Goal: Task Accomplishment & Management: Manage account settings

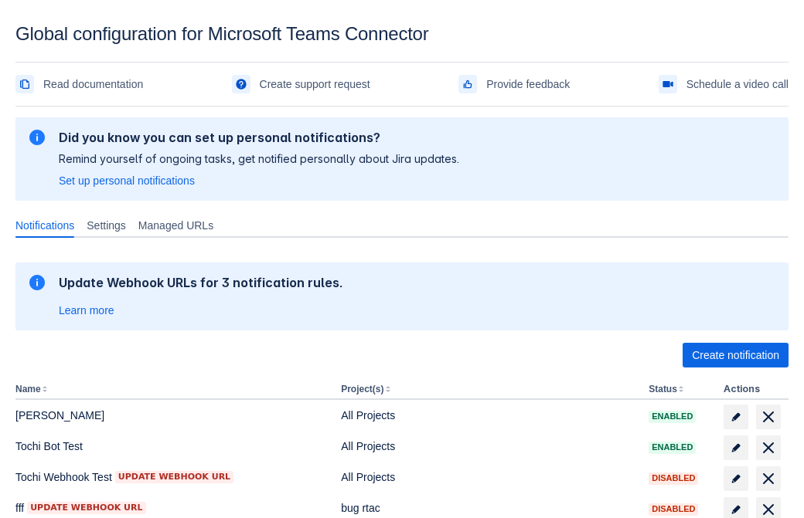
click at [735, 355] on span "Create notification" at bounding box center [735, 355] width 87 height 25
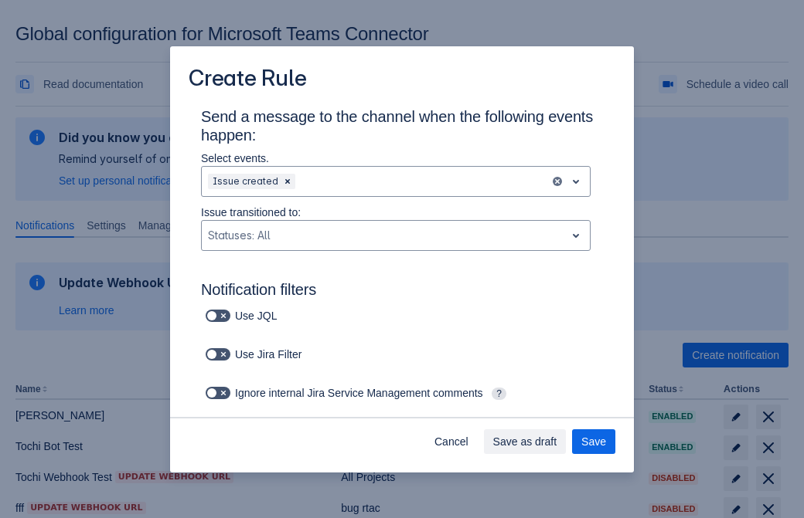
type input "RuleName-202582New Rule (41)"
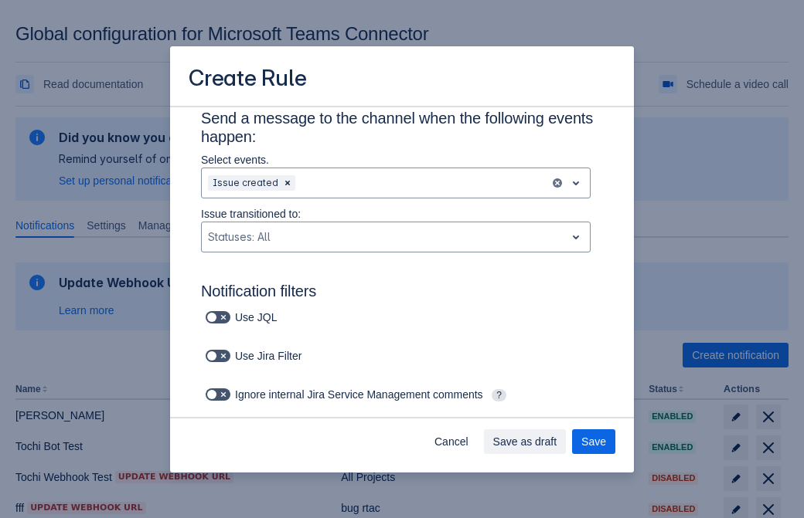
scroll to position [1082, 0]
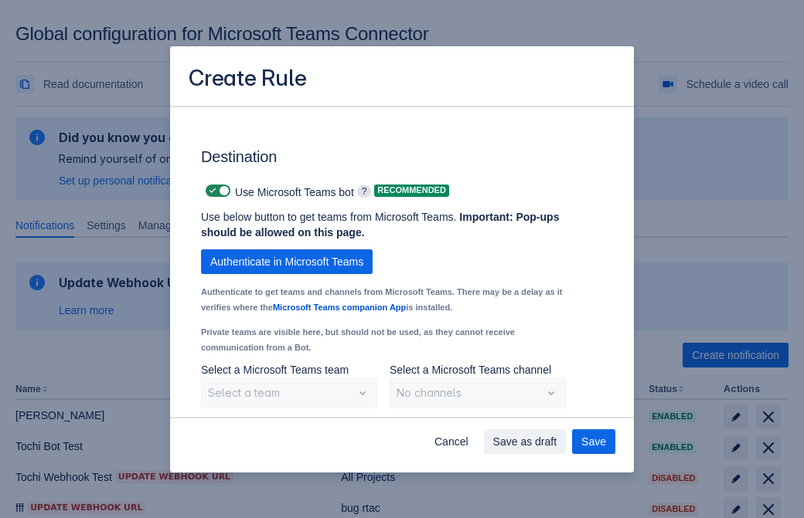
click at [287, 250] on span "Authenticate in Microsoft Teams" at bounding box center [286, 262] width 153 height 25
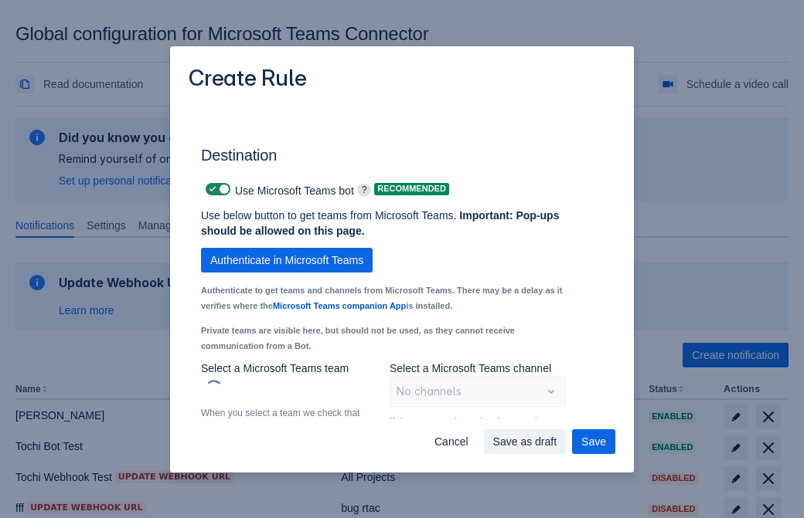
type input "202582_label"
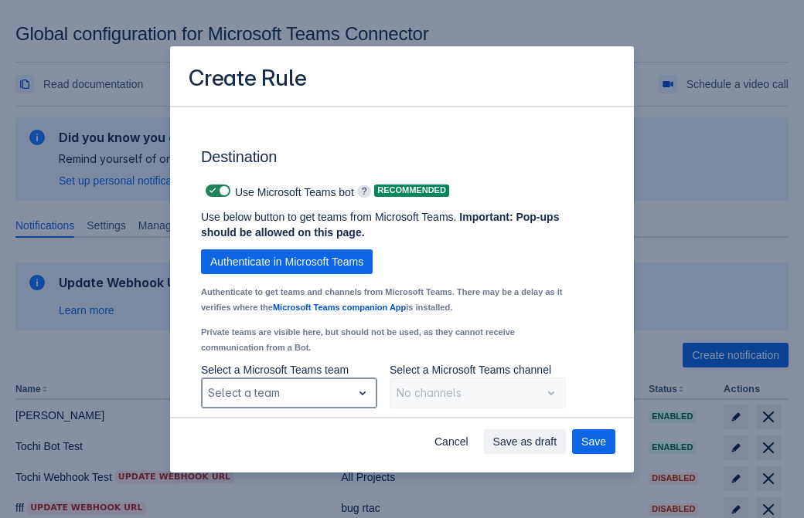
click at [288, 384] on div "Scrollable content" at bounding box center [277, 393] width 138 height 19
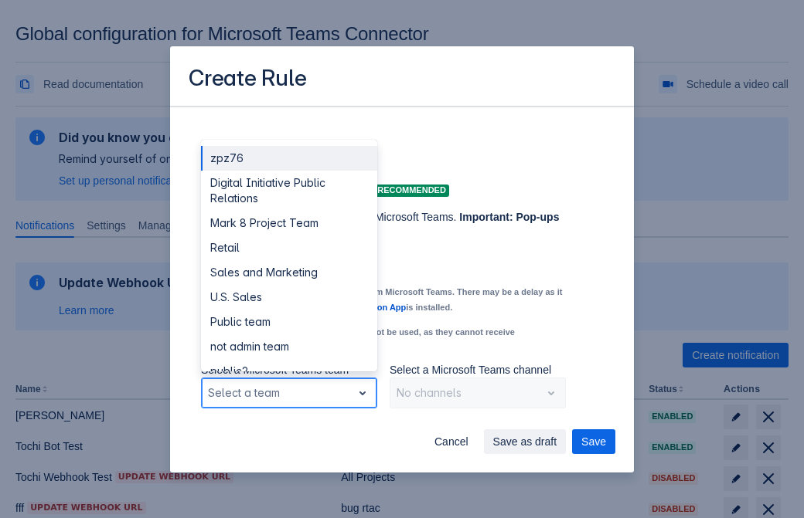
click at [288, 236] on div "Retail" at bounding box center [289, 248] width 176 height 25
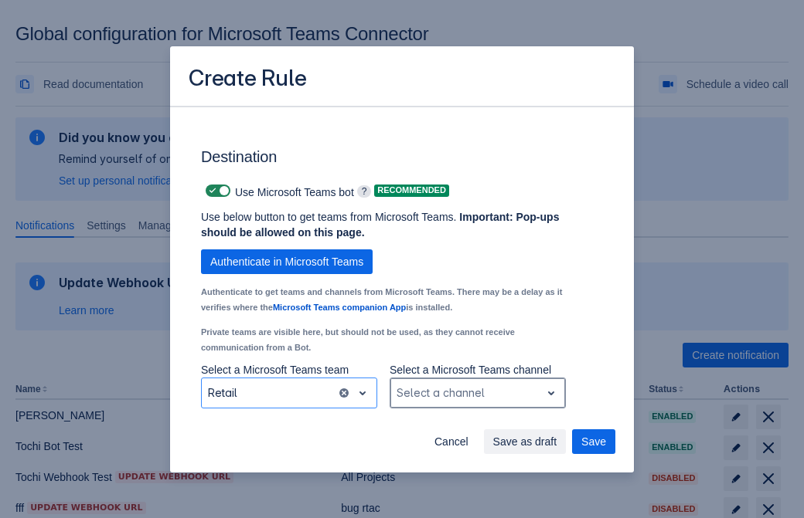
click at [477, 384] on div "Scrollable content" at bounding box center [465, 393] width 138 height 19
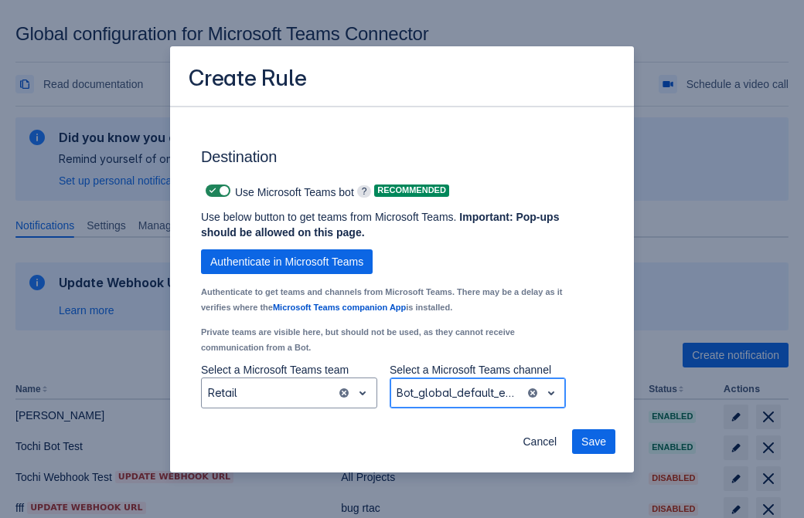
click at [593, 442] on span "Save" at bounding box center [593, 442] width 25 height 25
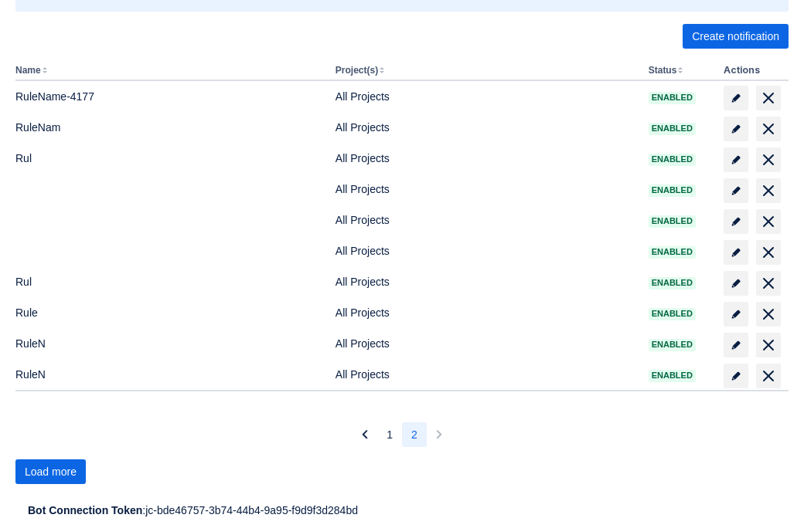
click at [50, 472] on span "Load more" at bounding box center [51, 472] width 52 height 25
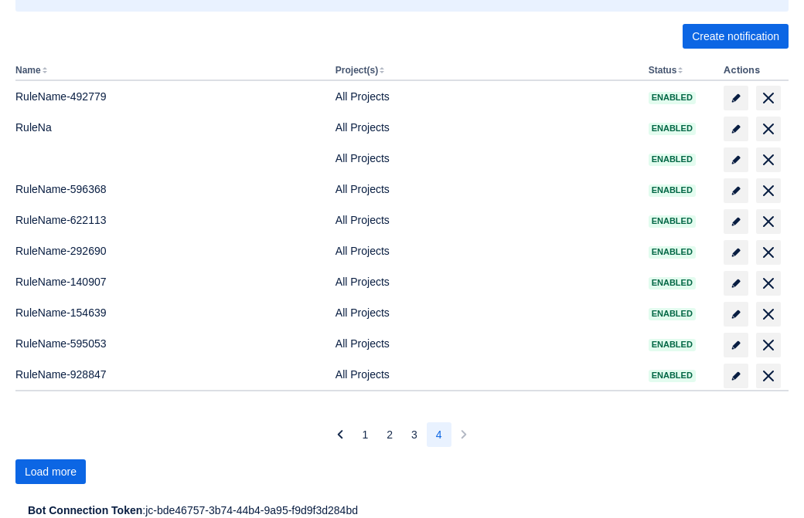
click at [50, 472] on span "Load more" at bounding box center [51, 472] width 52 height 25
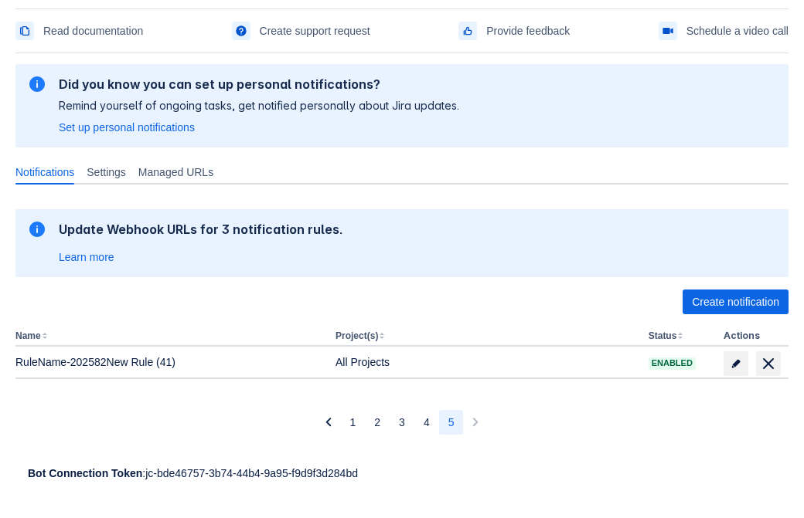
scroll to position [53, 0]
click at [767, 364] on span "delete" at bounding box center [768, 364] width 19 height 19
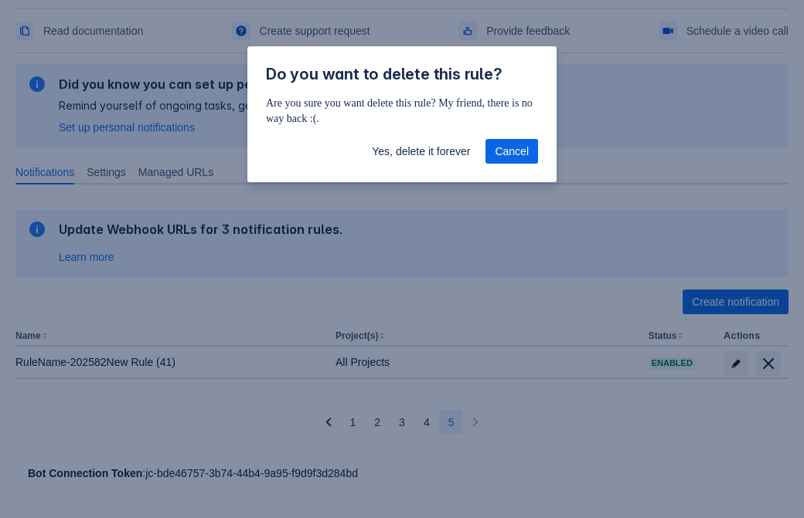
click at [420, 151] on span "Yes, delete it forever" at bounding box center [421, 151] width 98 height 25
